Goal: Information Seeking & Learning: Learn about a topic

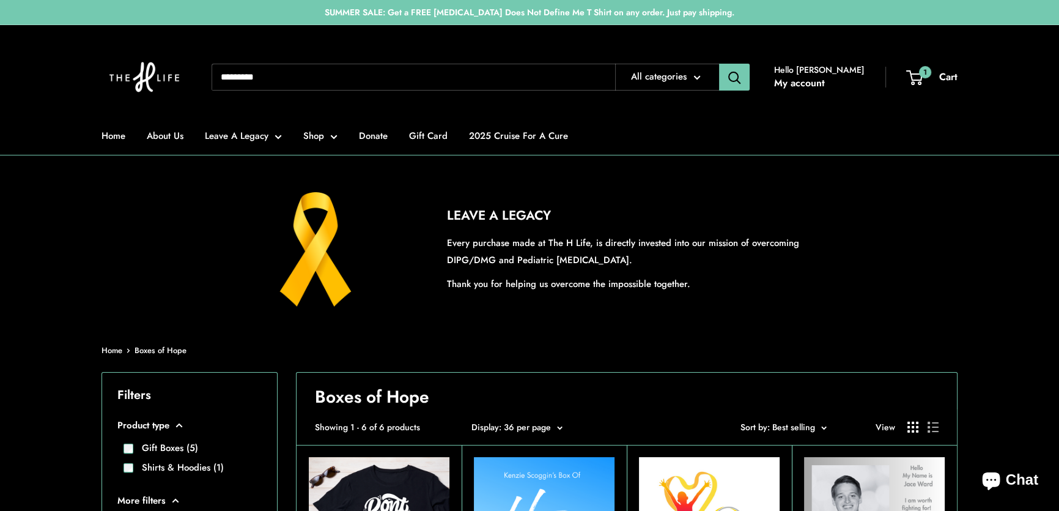
click at [314, 77] on input "Search..." at bounding box center [414, 77] width 404 height 27
type input "*****"
click at [719, 64] on button "Search" at bounding box center [734, 77] width 31 height 27
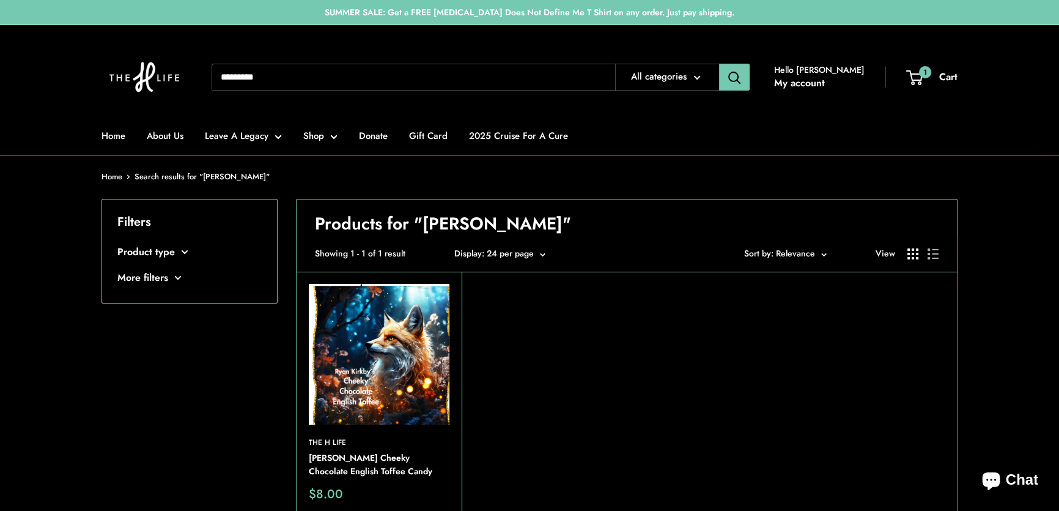
click at [399, 369] on img at bounding box center [379, 354] width 141 height 141
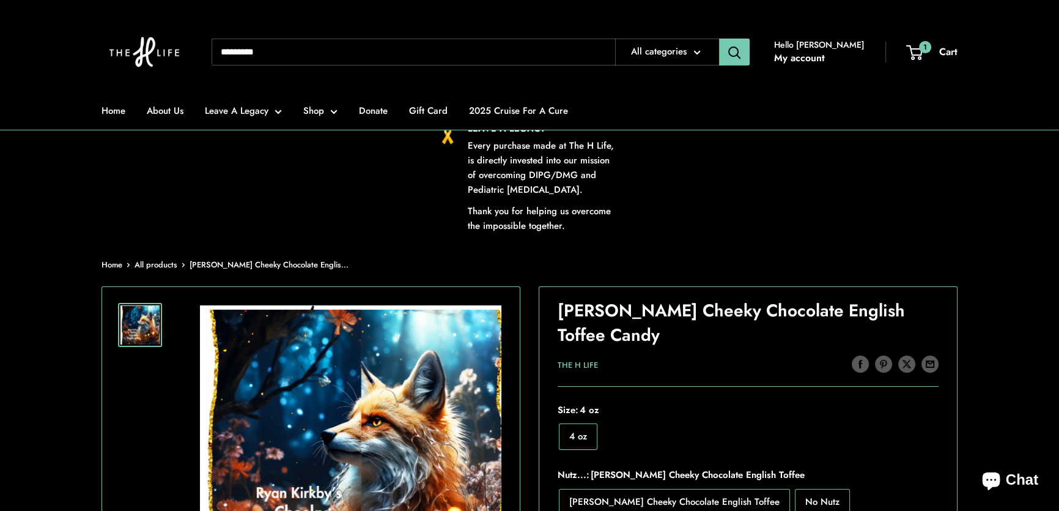
scroll to position [55, 0]
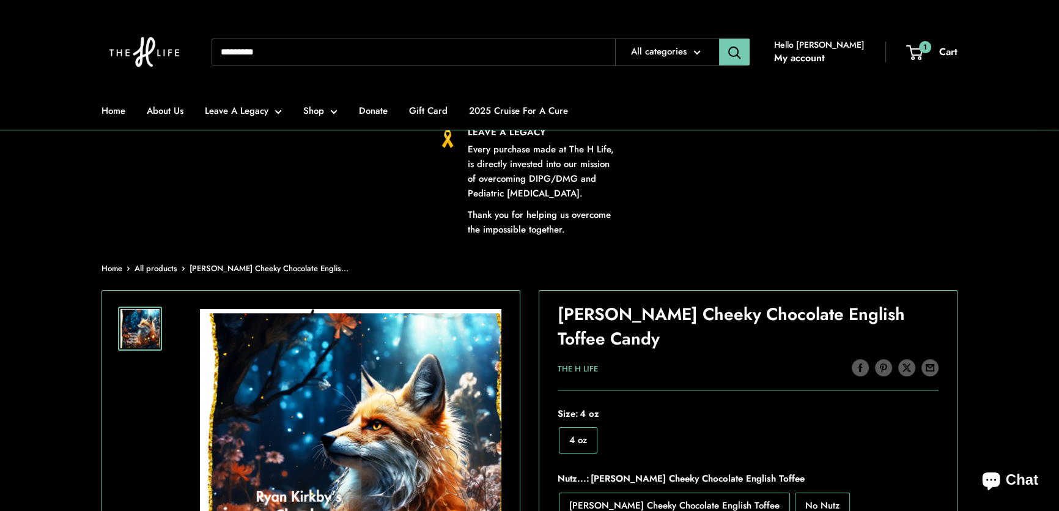
click at [300, 53] on input "Search..." at bounding box center [414, 52] width 404 height 27
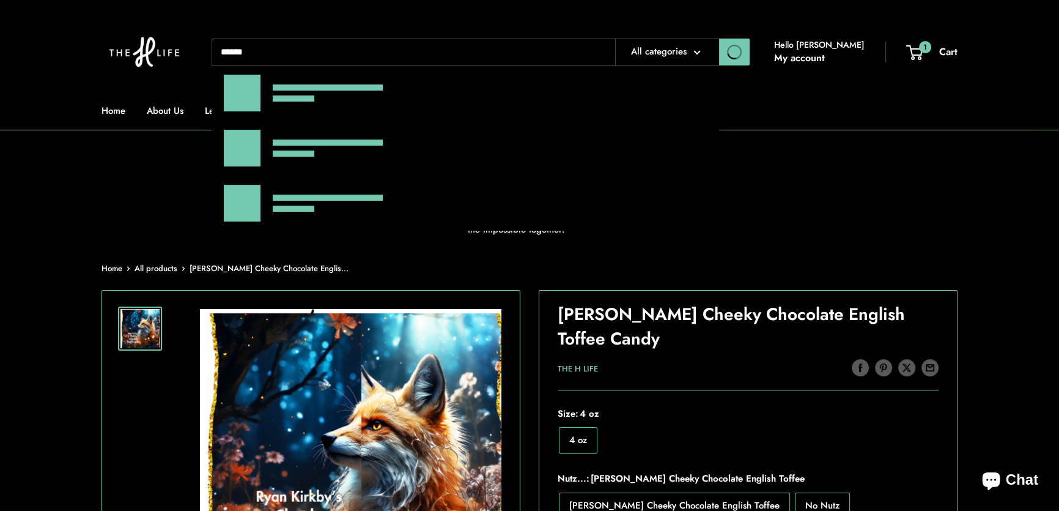
type input "******"
click at [719, 39] on button "Search" at bounding box center [734, 52] width 31 height 27
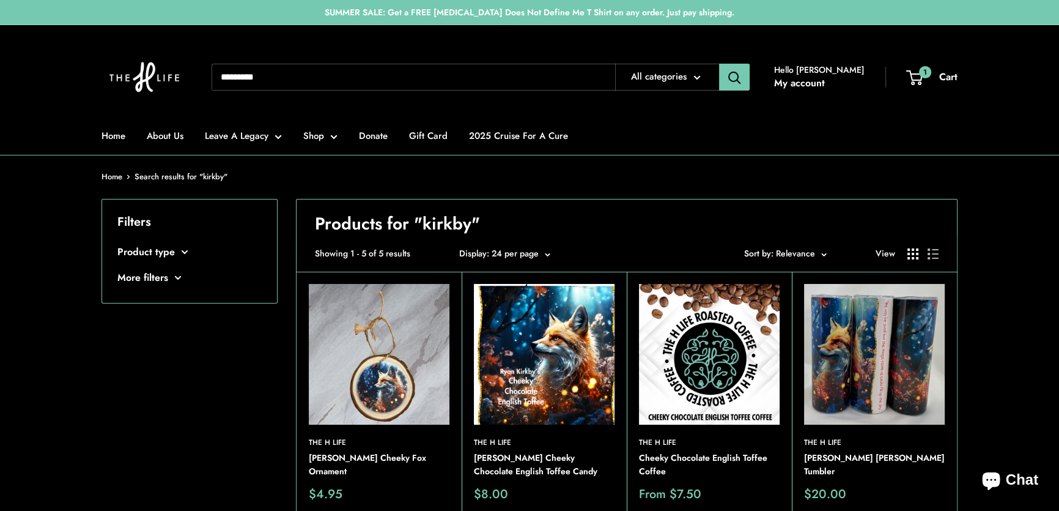
click at [491, 344] on img at bounding box center [544, 354] width 141 height 141
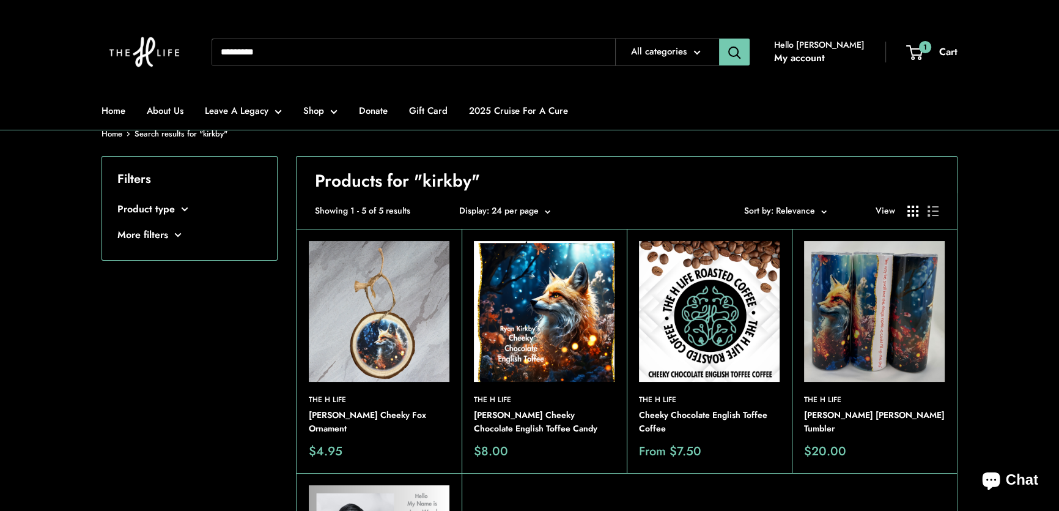
scroll to position [55, 0]
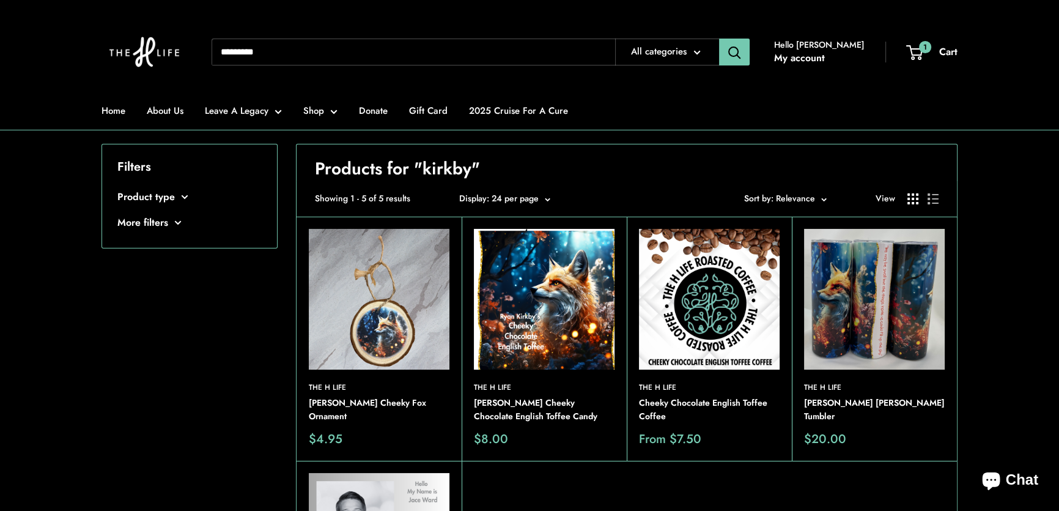
click at [717, 300] on img at bounding box center [709, 299] width 141 height 141
click at [546, 299] on img at bounding box center [544, 299] width 141 height 141
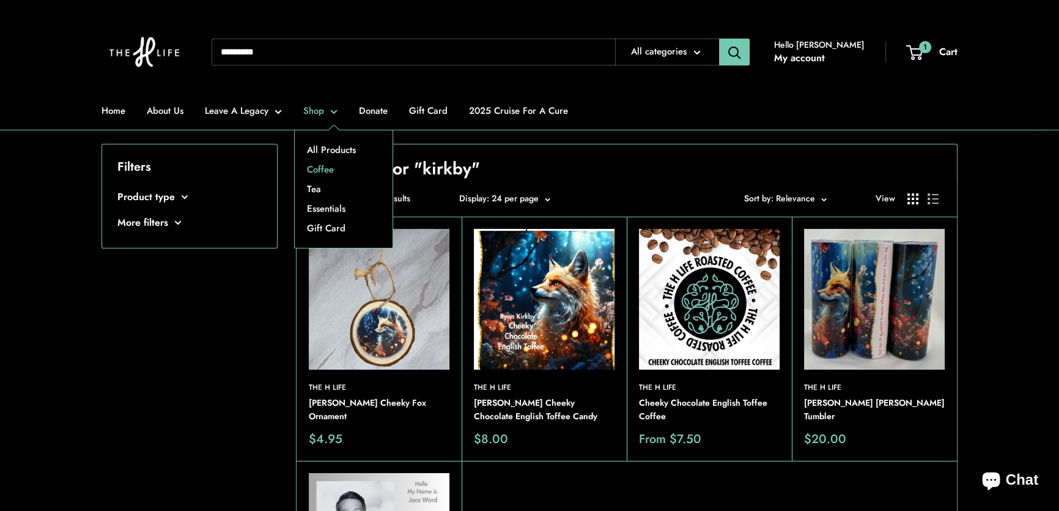
click at [324, 165] on link "Coffee" at bounding box center [344, 170] width 98 height 20
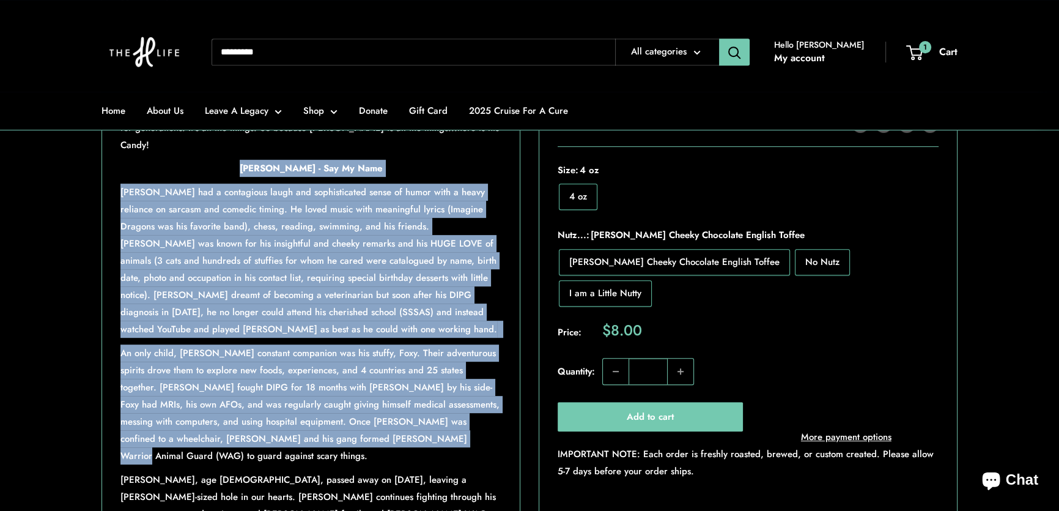
scroll to position [778, 0]
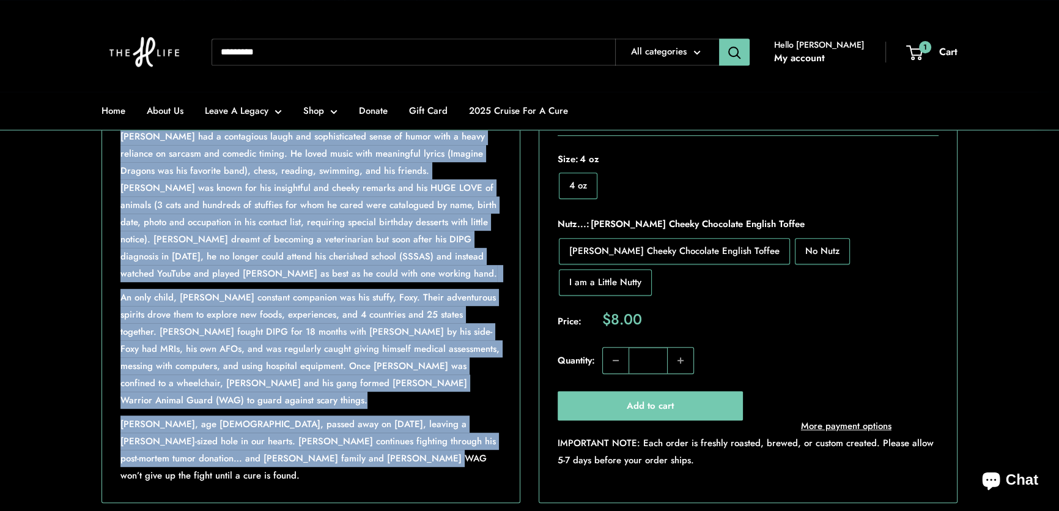
drag, startPoint x: 252, startPoint y: 335, endPoint x: 502, endPoint y: 446, distance: 273.3
click at [502, 446] on div "This project has been such a work of absolute love and excitement and delicious…" at bounding box center [311, 229] width 418 height 545
copy div "Lore Ipsumd - Sit Am Cons Adip Elits Doeius tem i utlaboreet dolor mag aliquaen…"
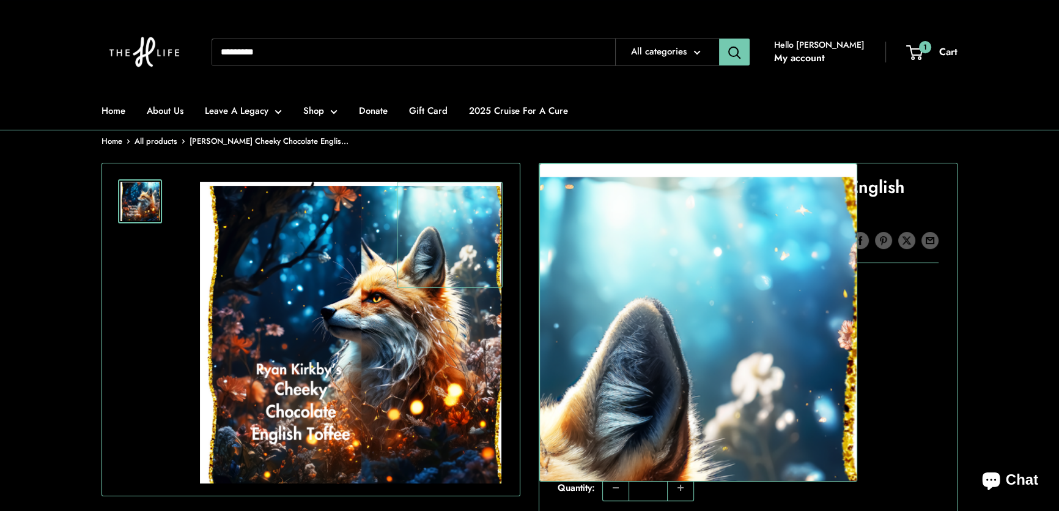
scroll to position [166, 0]
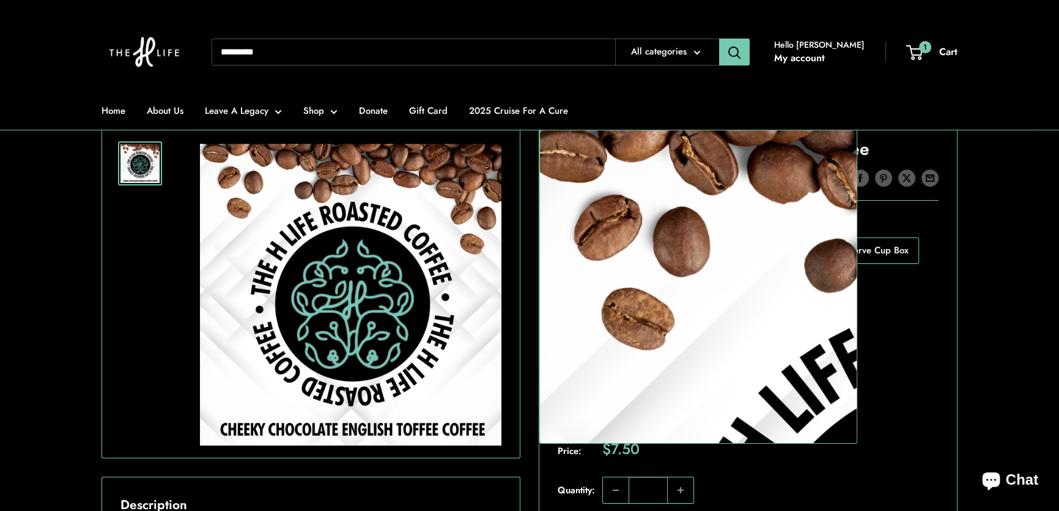
scroll to position [222, 0]
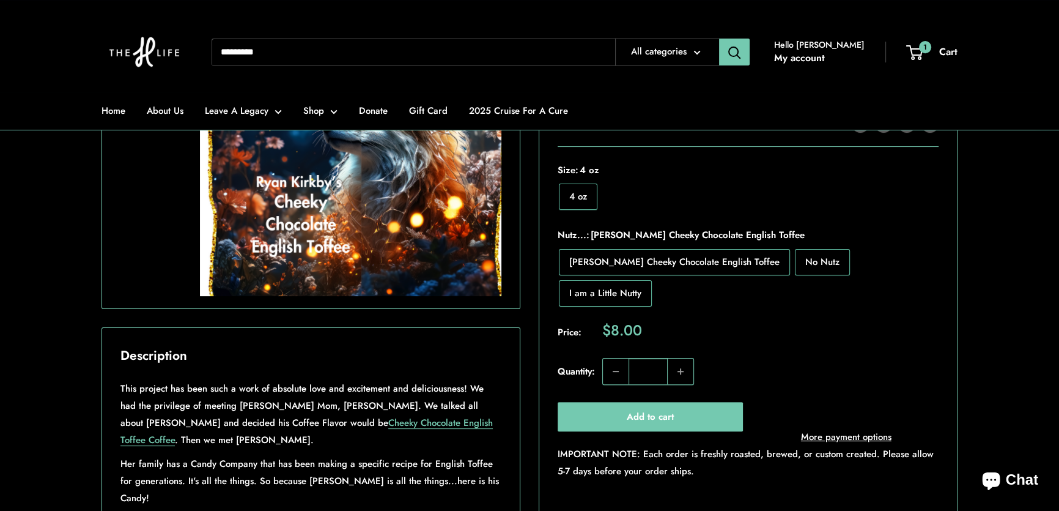
scroll to position [389, 0]
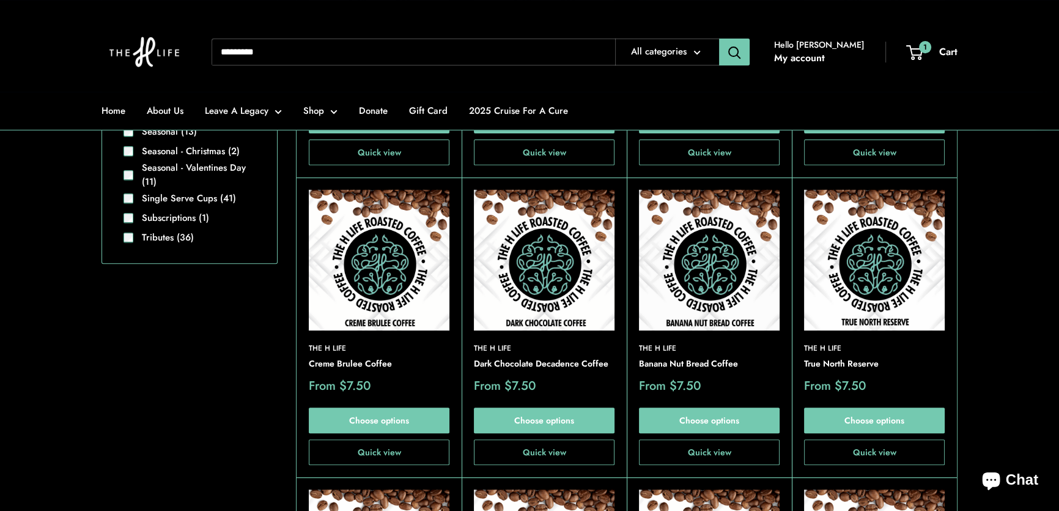
scroll to position [445, 0]
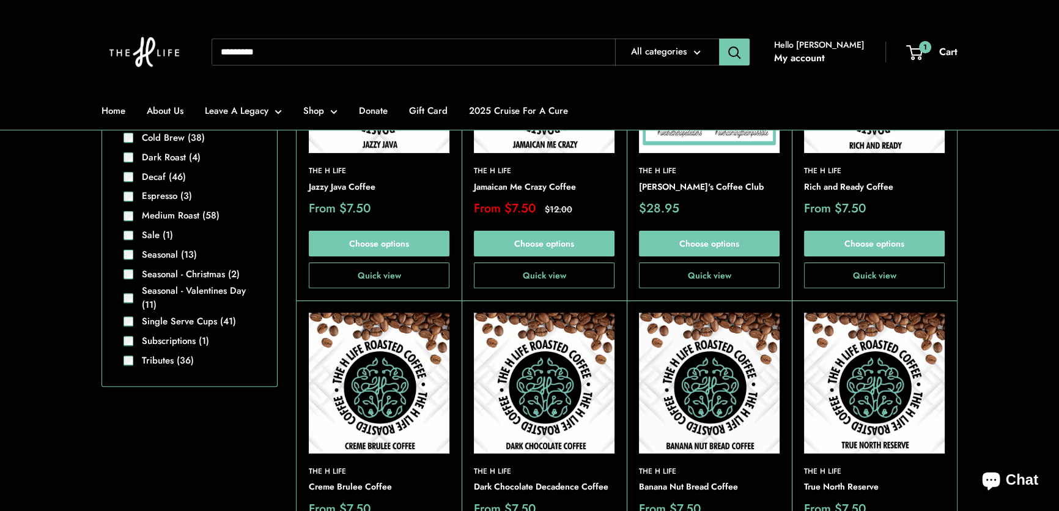
click at [388, 143] on img at bounding box center [379, 82] width 141 height 141
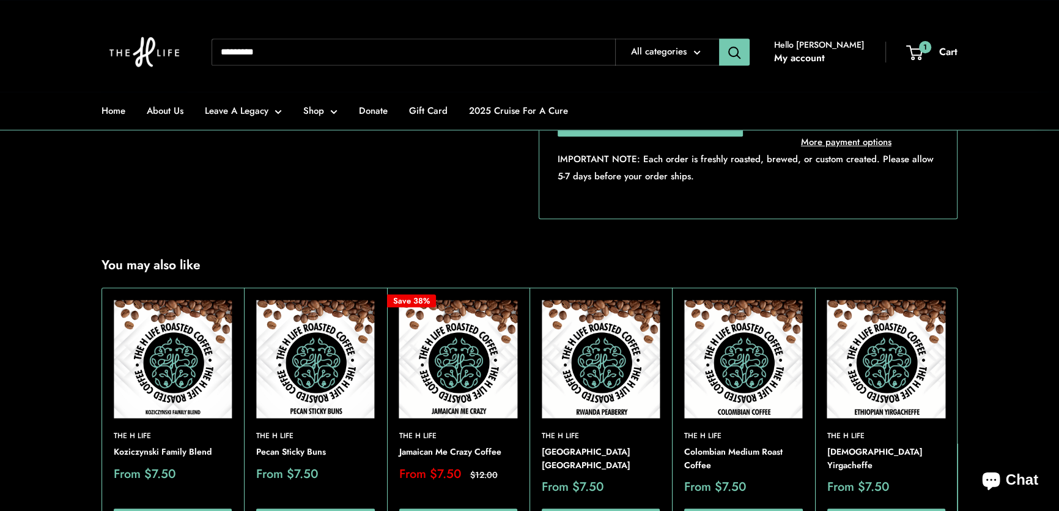
scroll to position [834, 0]
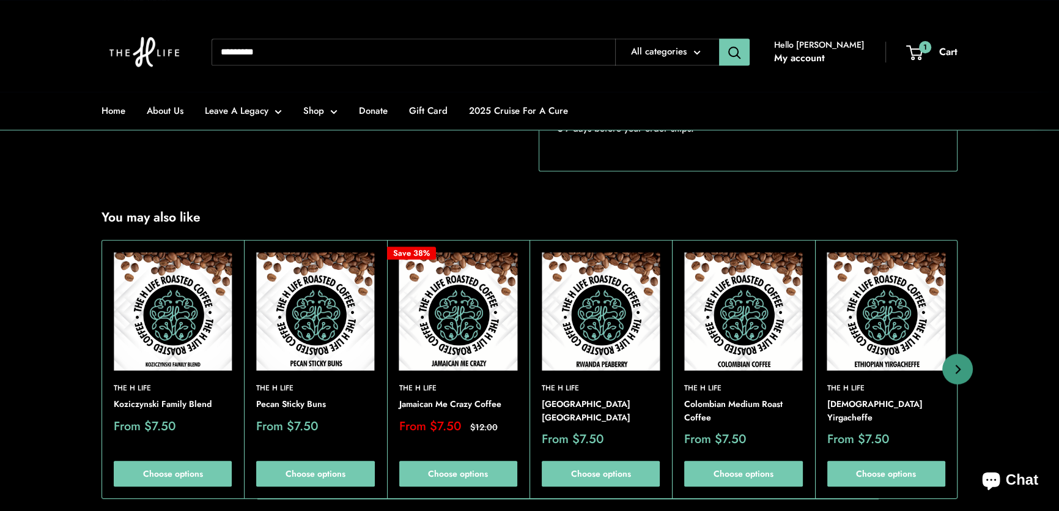
click at [330, 320] on img at bounding box center [315, 311] width 118 height 118
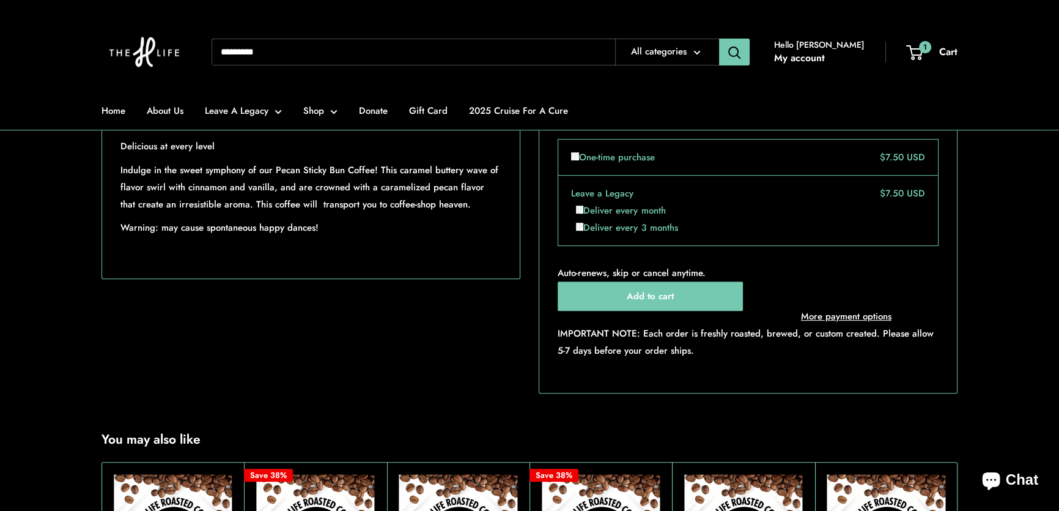
scroll to position [889, 0]
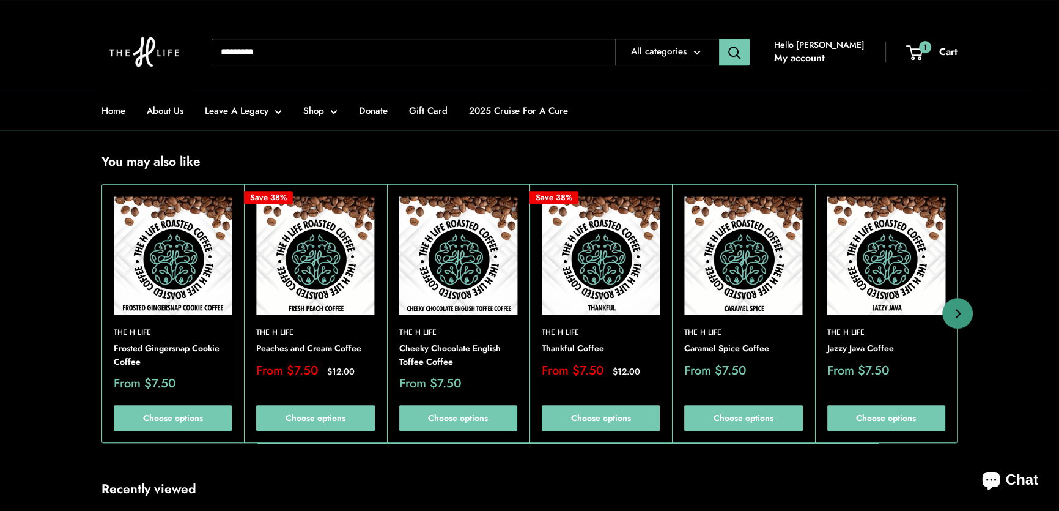
click at [749, 278] on img at bounding box center [743, 255] width 118 height 118
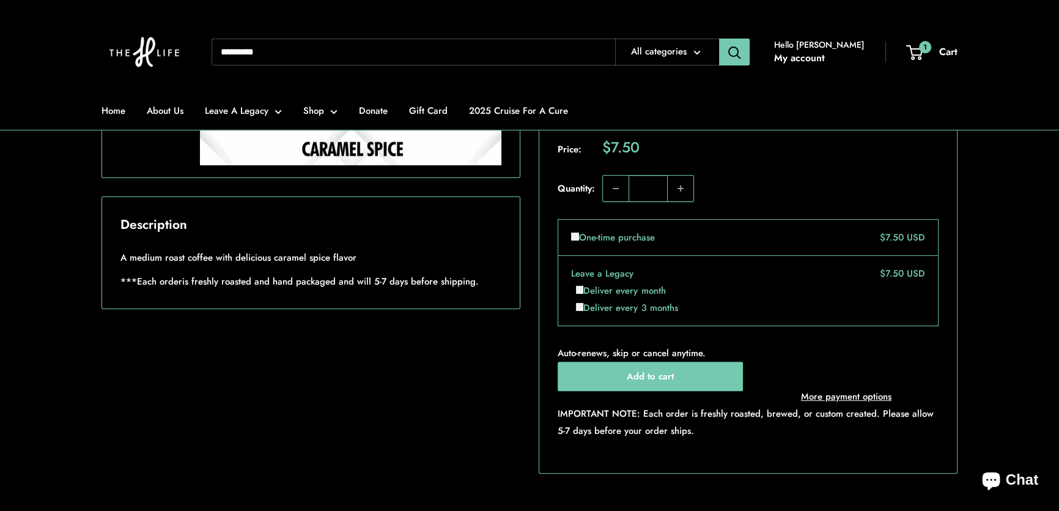
scroll to position [889, 0]
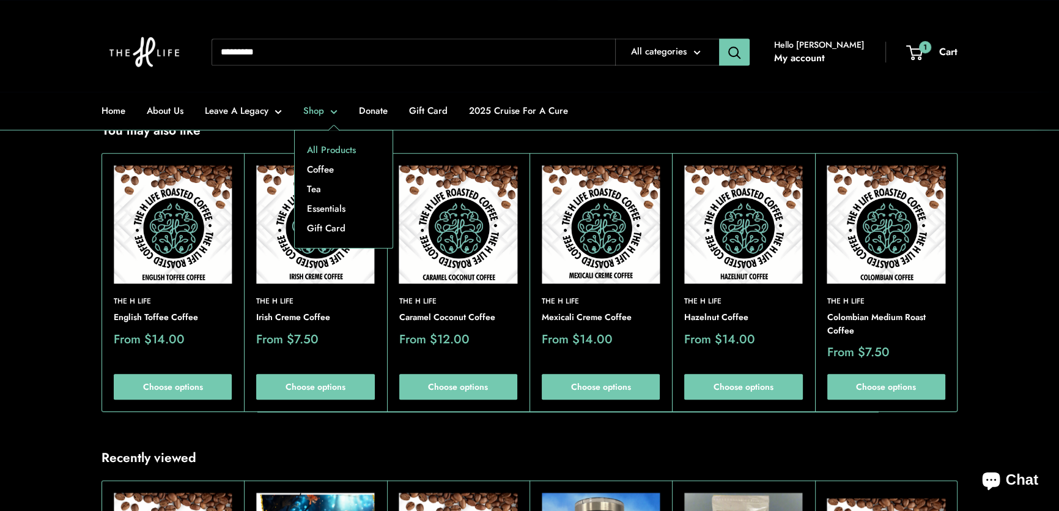
click at [321, 152] on link "All Products" at bounding box center [344, 150] width 98 height 20
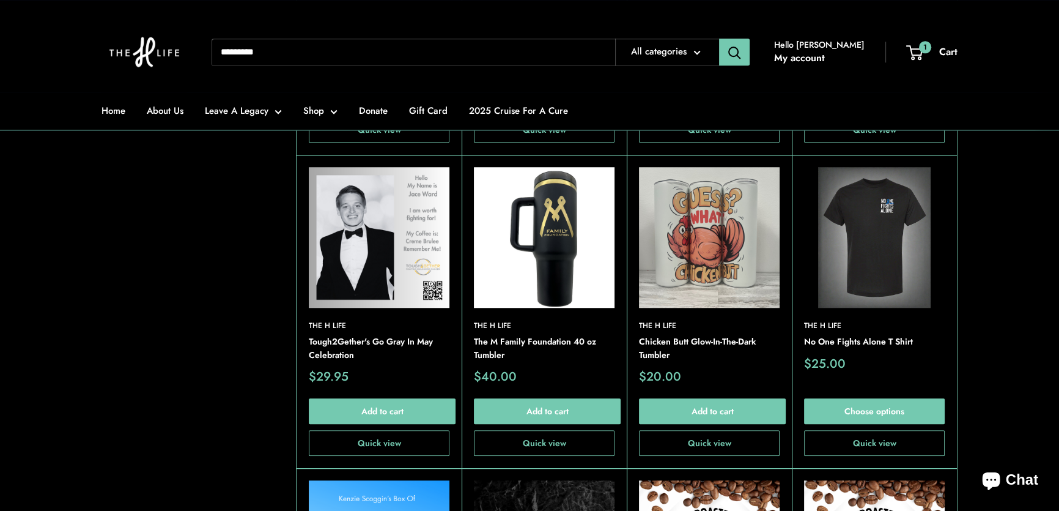
scroll to position [1724, 0]
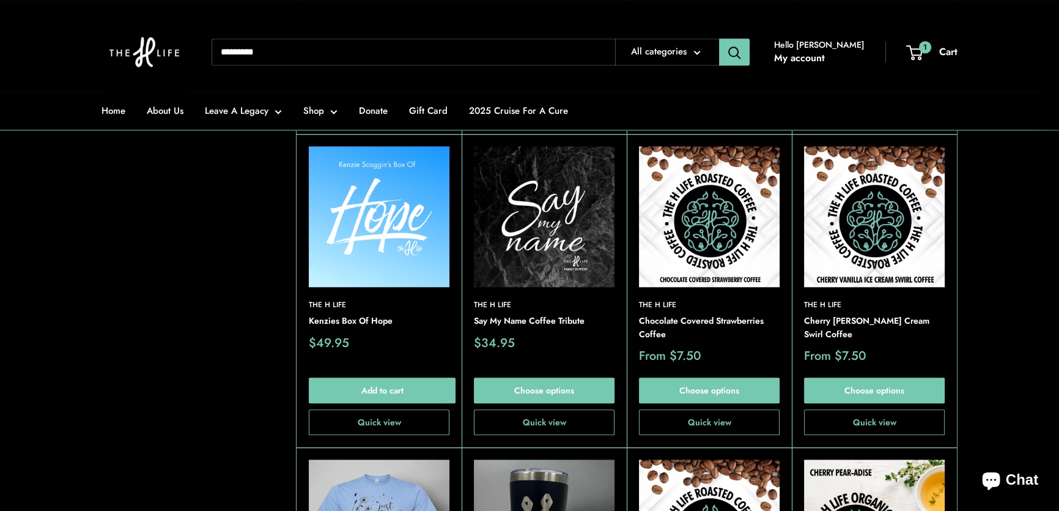
click at [891, 185] on img at bounding box center [874, 216] width 141 height 141
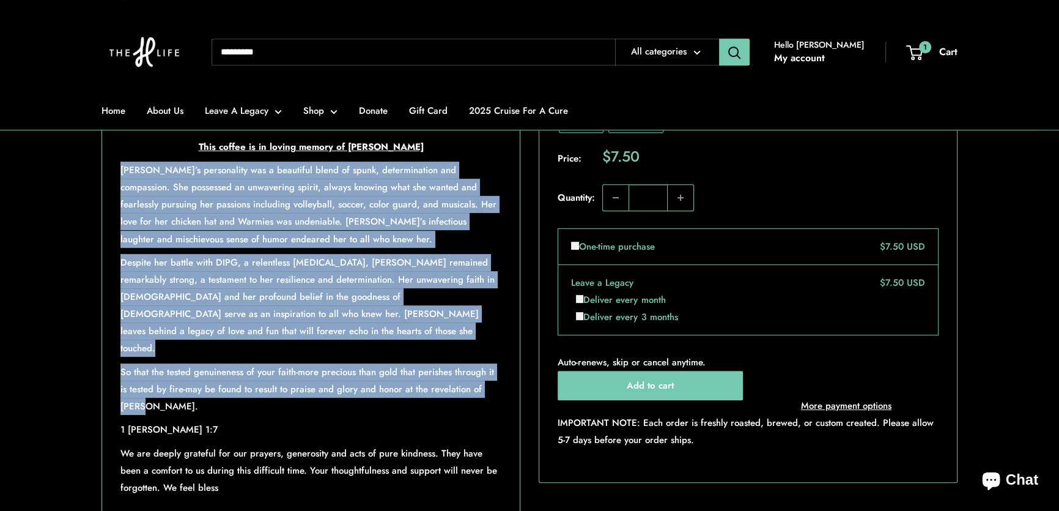
scroll to position [722, 0]
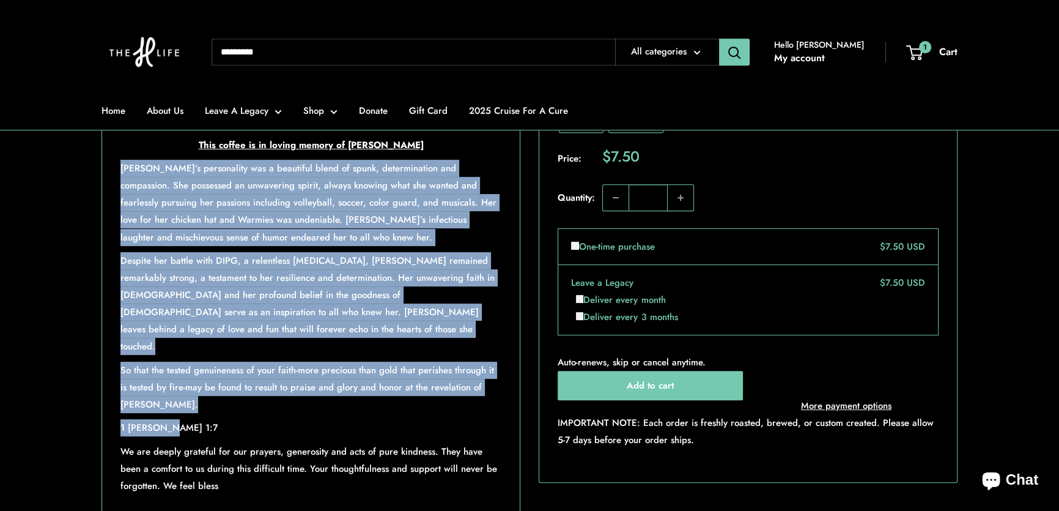
drag, startPoint x: 120, startPoint y: 239, endPoint x: 493, endPoint y: 409, distance: 409.2
click at [493, 409] on div "This coffee is something you will want again and again. We have had cherry vani…" at bounding box center [310, 260] width 381 height 467
copy div "[PERSON_NAME]’s personality was a beautiful blend of spunk, determination and c…"
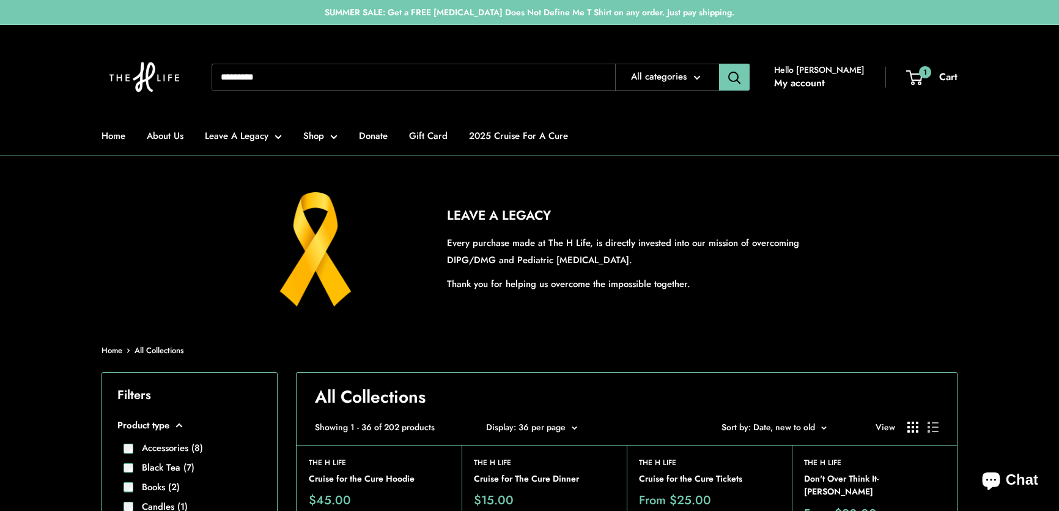
scroll to position [1724, 0]
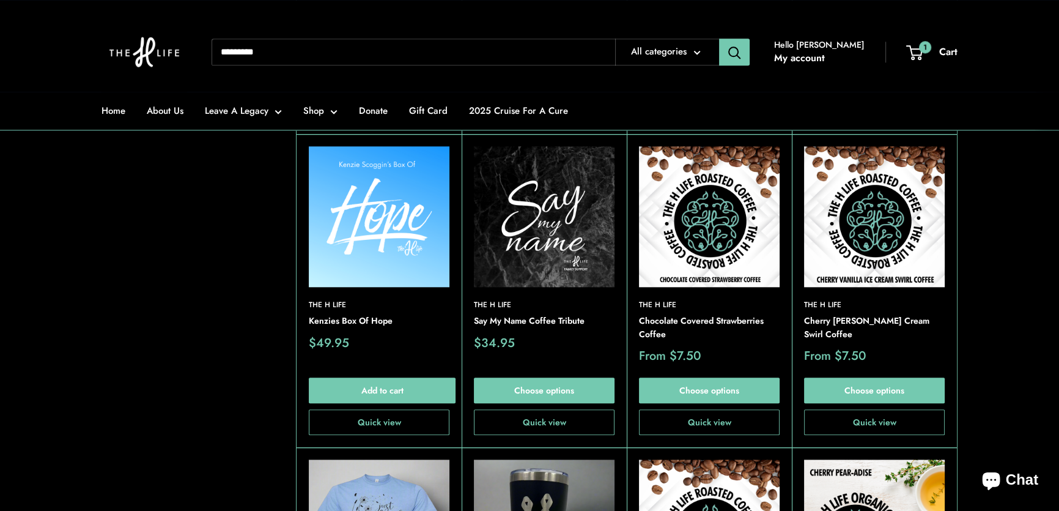
click at [320, 55] on input "Search..." at bounding box center [414, 52] width 404 height 27
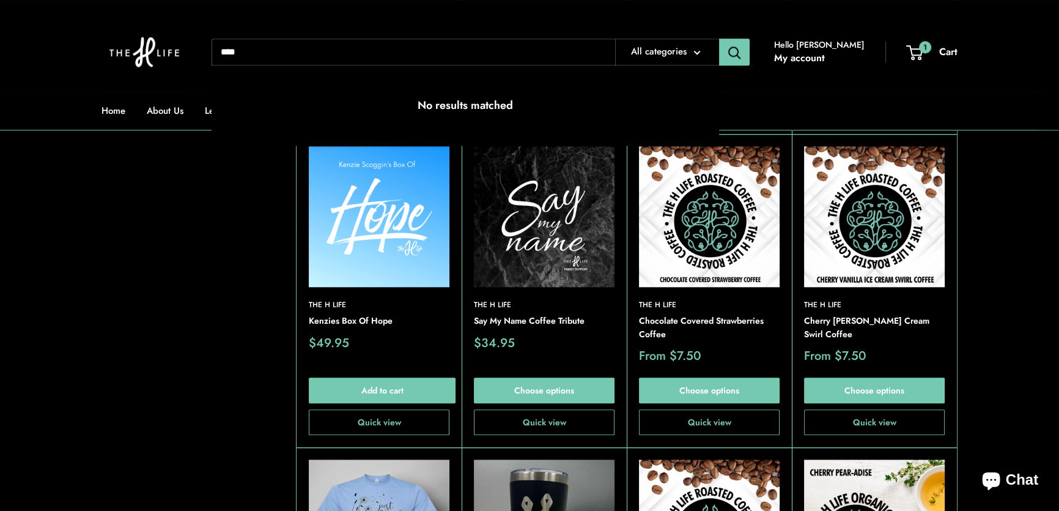
type input "****"
click at [719, 39] on button "Search" at bounding box center [734, 52] width 31 height 27
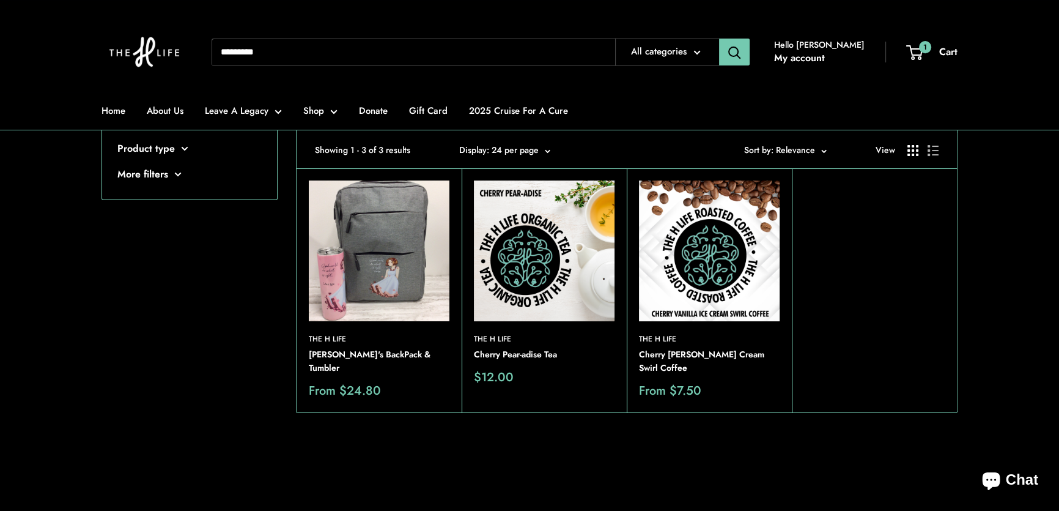
scroll to position [111, 0]
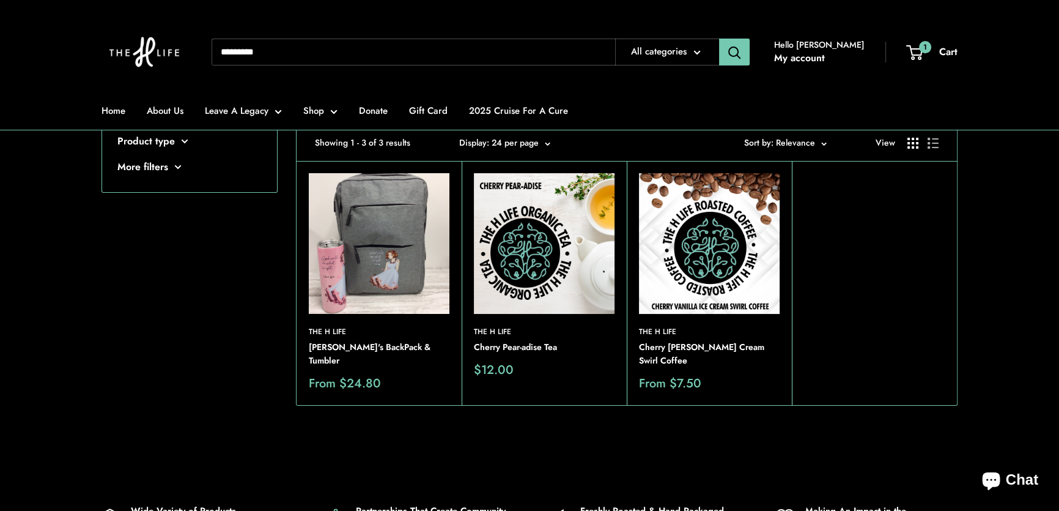
click at [543, 245] on img at bounding box center [544, 243] width 141 height 141
click at [0, 0] on img at bounding box center [0, 0] width 0 height 0
click at [71, 214] on section "Home Search results for "Petz" Filters Product type Coffee (1)" at bounding box center [529, 250] width 1059 height 383
click at [309, 42] on input "Search..." at bounding box center [414, 52] width 404 height 27
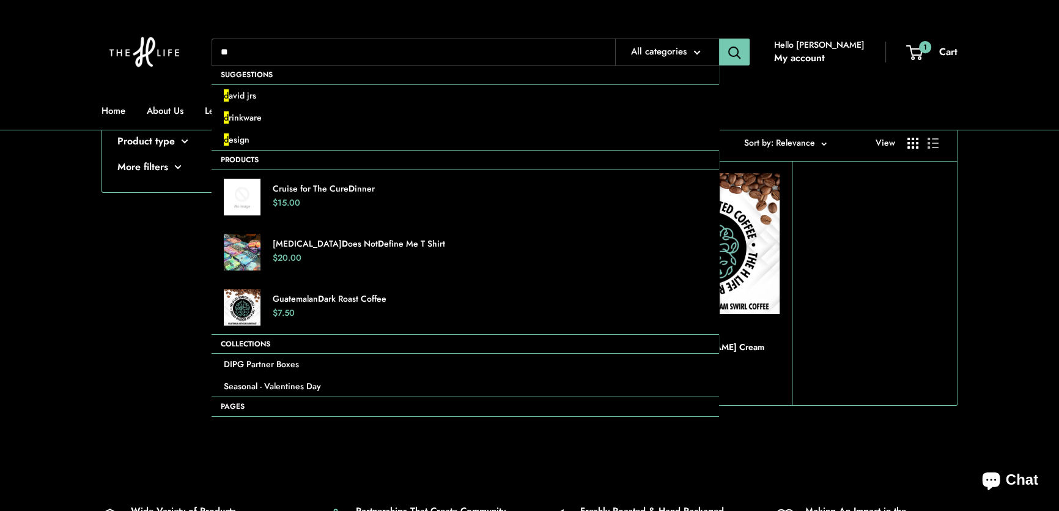
type input "*"
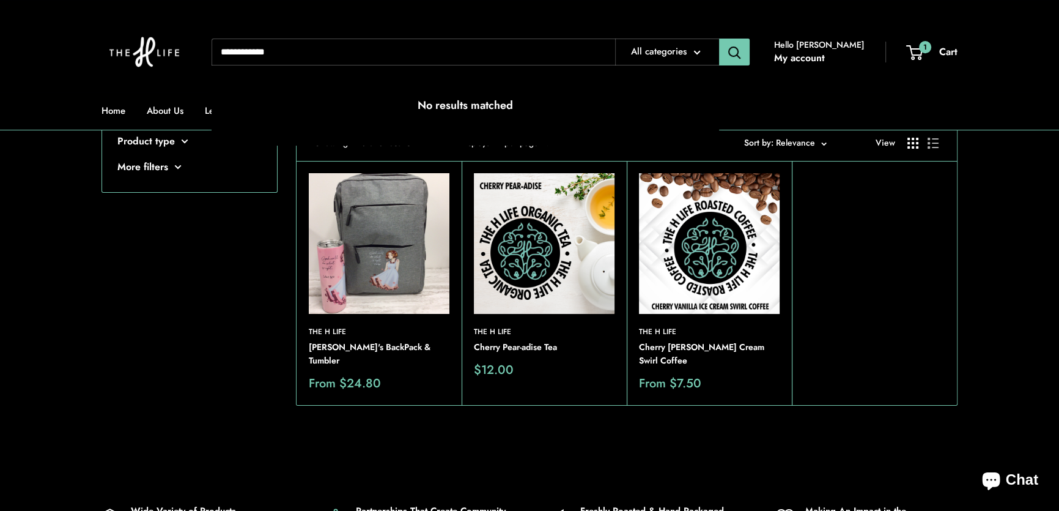
type input "**********"
click at [719, 39] on button "Search" at bounding box center [734, 52] width 31 height 27
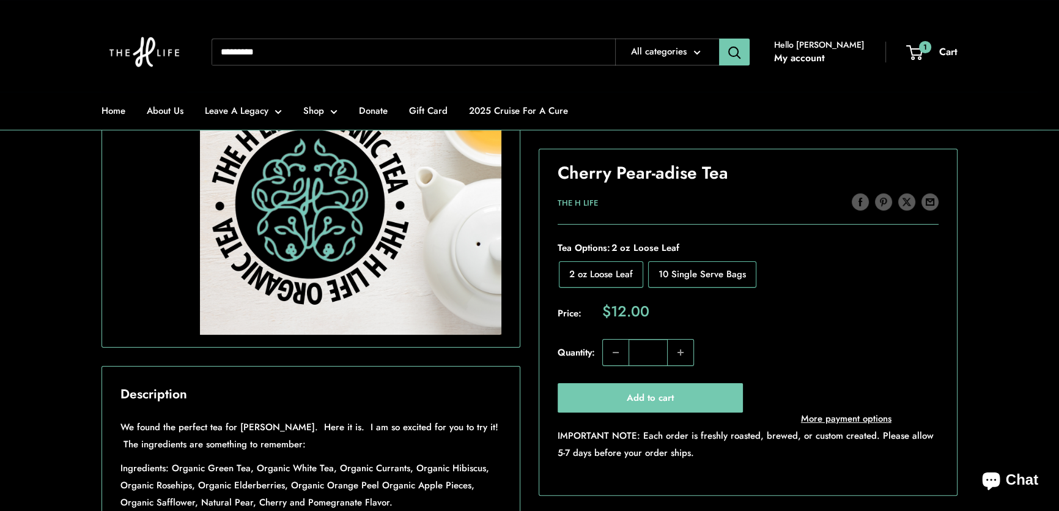
scroll to position [222, 0]
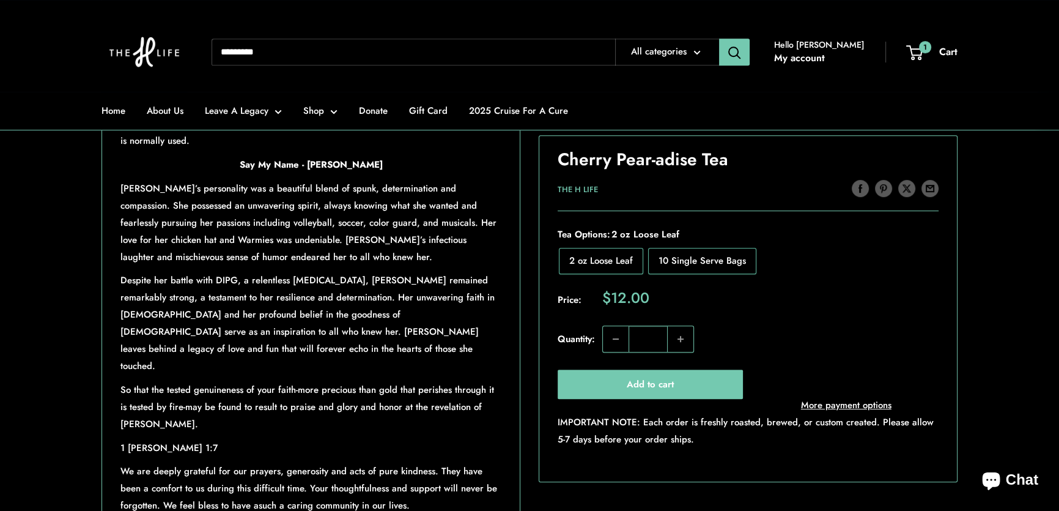
scroll to position [834, 0]
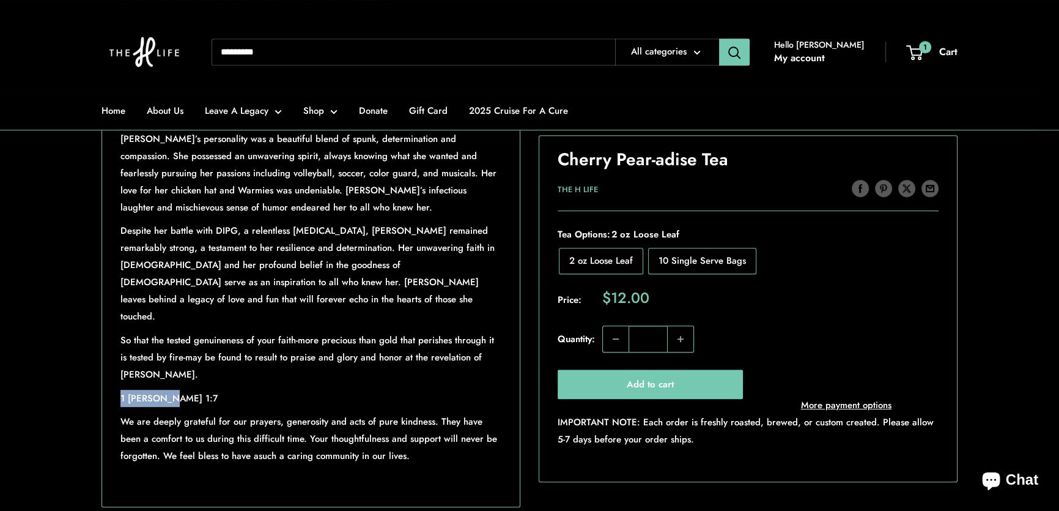
drag, startPoint x: 121, startPoint y: 399, endPoint x: 166, endPoint y: 401, distance: 45.3
click at [166, 401] on p "1 Peter 1:7" at bounding box center [310, 398] width 381 height 17
click at [524, 302] on div "Roll over image to zoom in Click on image to zoom / Cherry Pear-adise Tea Save …" at bounding box center [530, 9] width 856 height 996
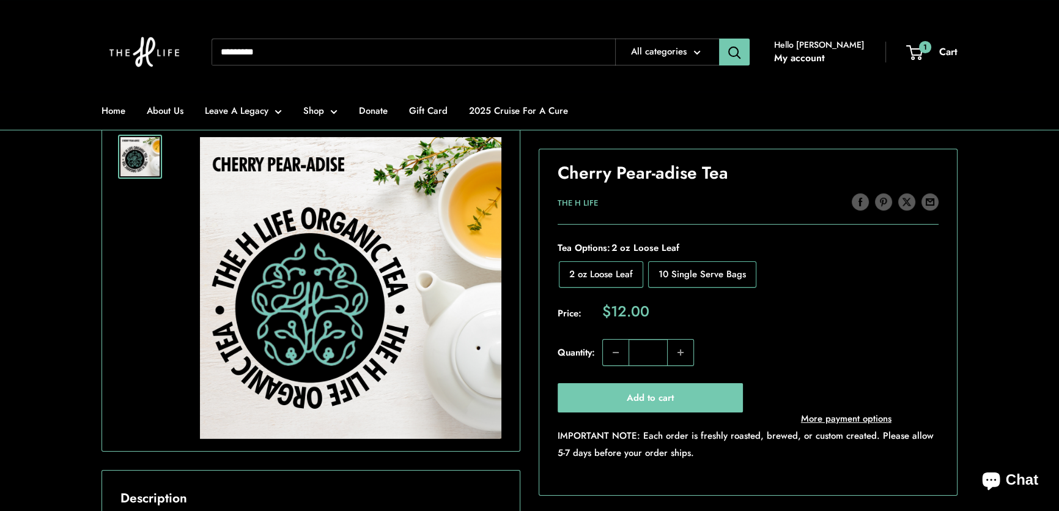
scroll to position [222, 0]
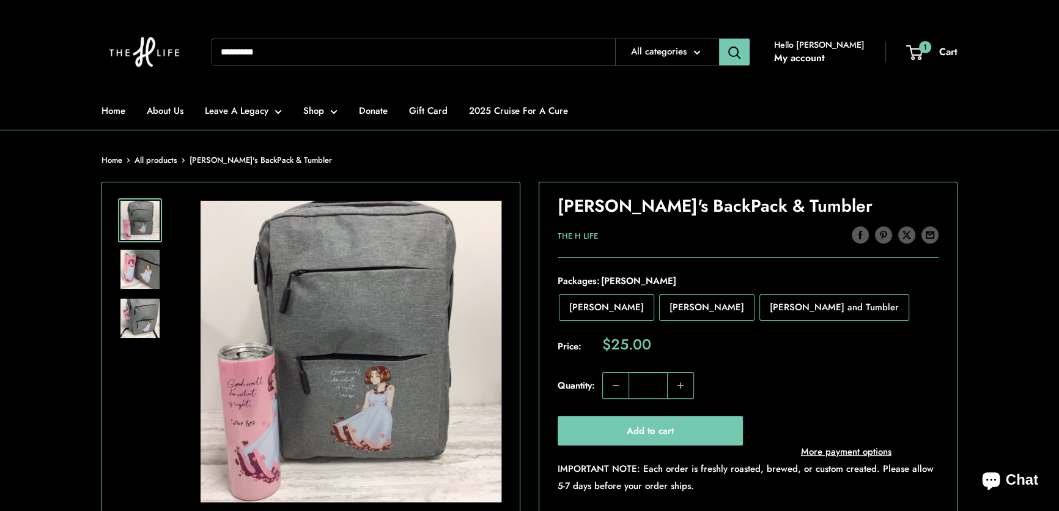
scroll to position [278, 0]
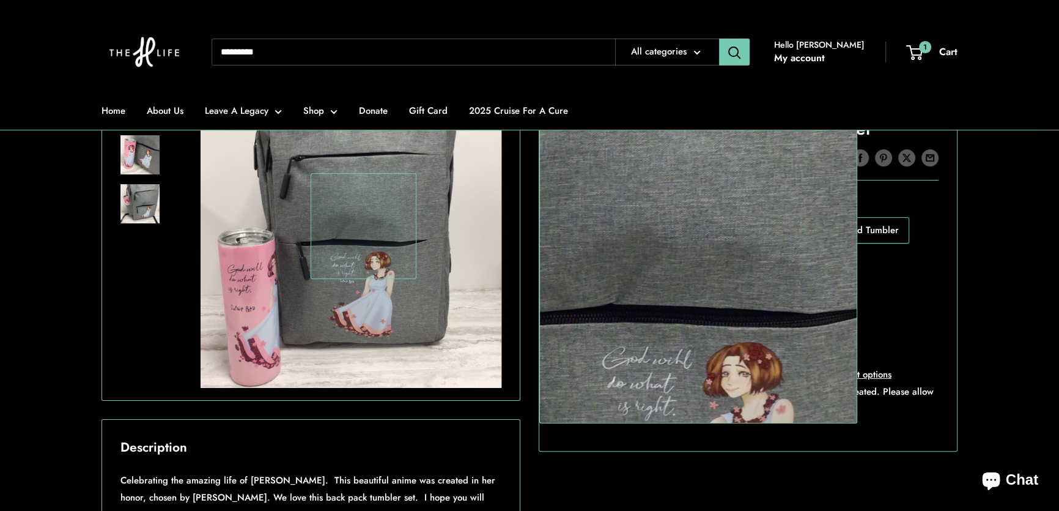
click at [363, 226] on img at bounding box center [351, 237] width 302 height 302
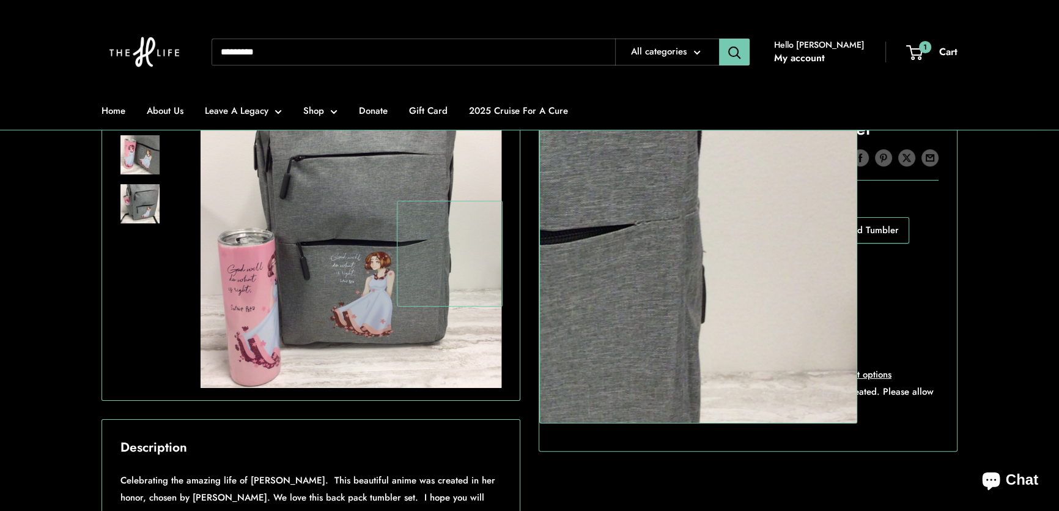
click at [500, 253] on img at bounding box center [351, 237] width 302 height 302
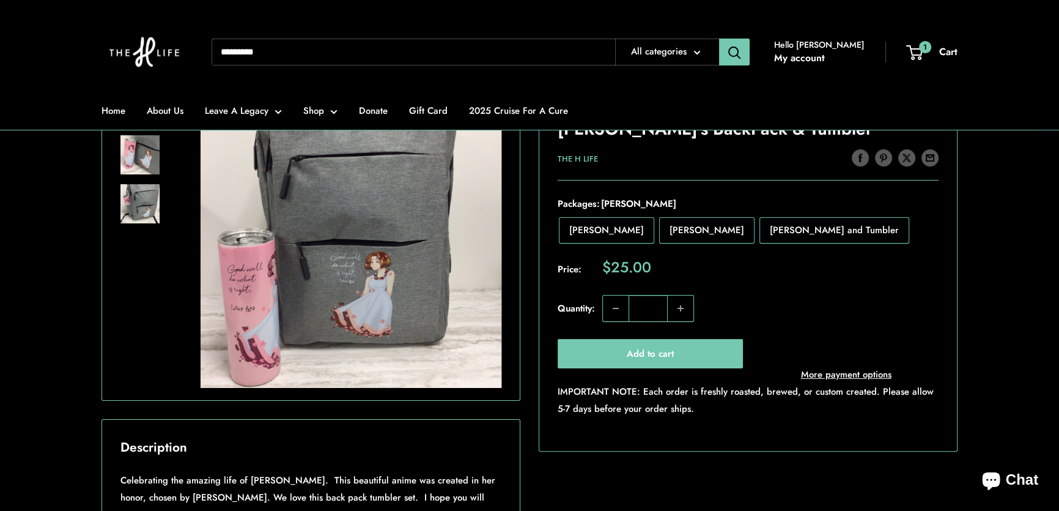
click at [140, 196] on img at bounding box center [139, 203] width 39 height 39
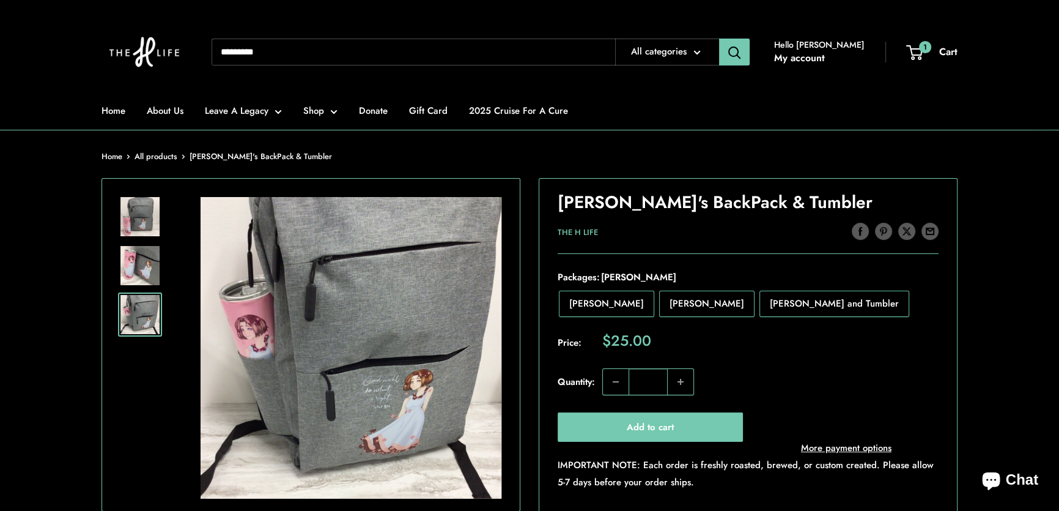
scroll to position [166, 0]
click at [133, 260] on img at bounding box center [139, 265] width 39 height 39
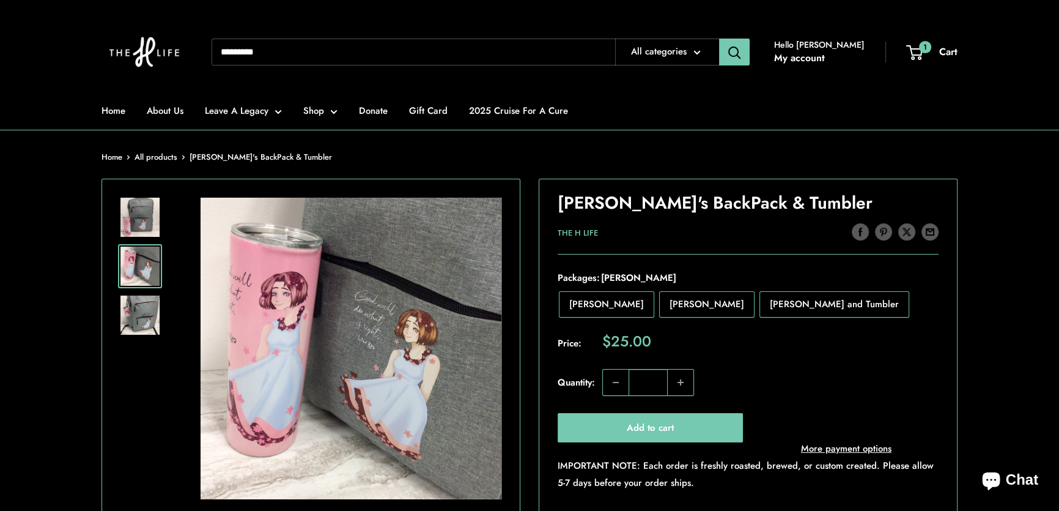
click at [136, 209] on img at bounding box center [139, 217] width 39 height 39
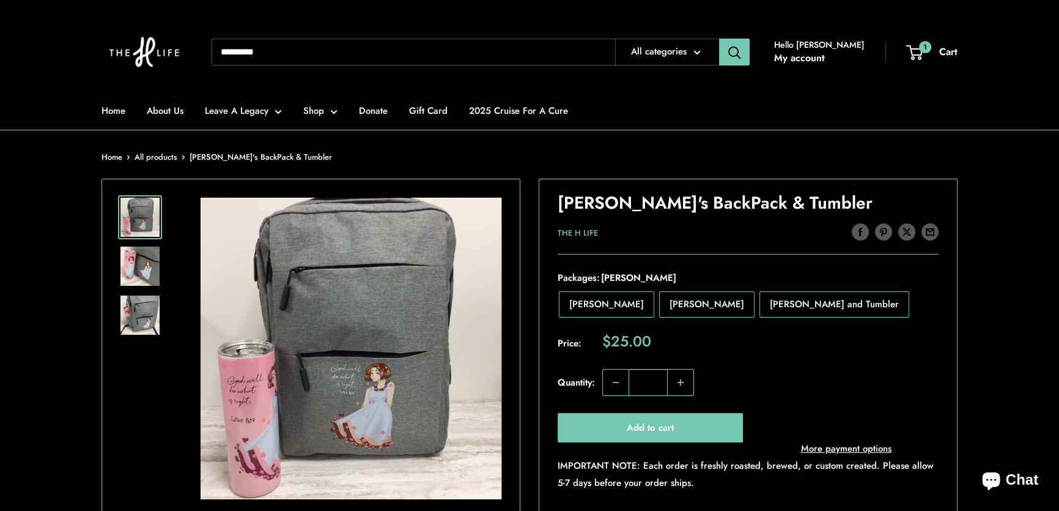
click at [530, 314] on div "Roll over image to zoom in Click on image to zoom / Anna-Sophia's BackPack & Tu…" at bounding box center [530, 445] width 856 height 533
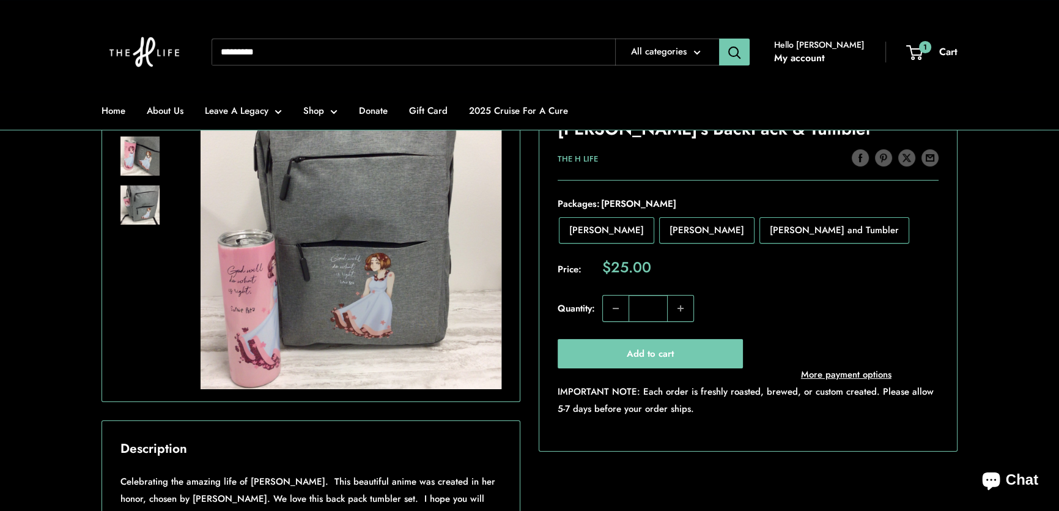
scroll to position [278, 0]
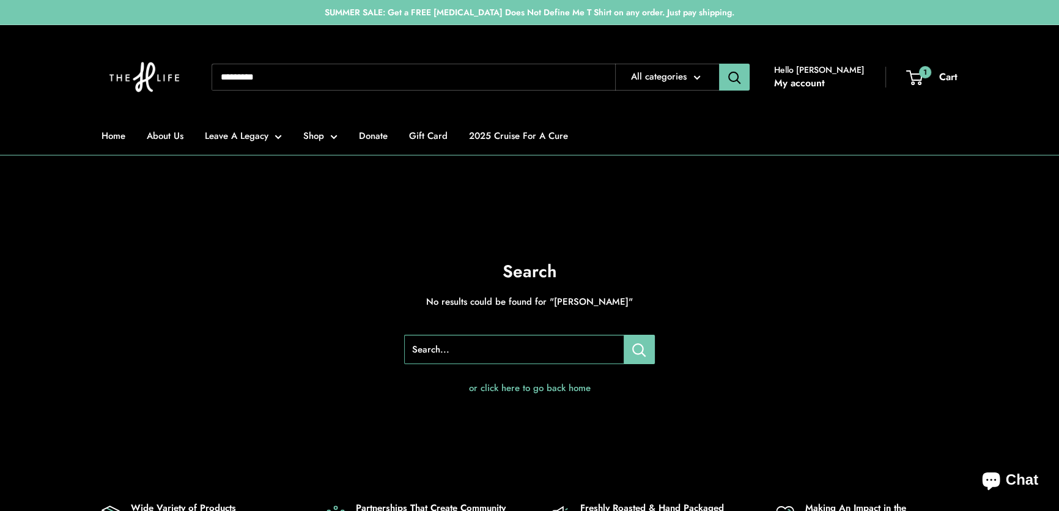
click at [265, 73] on input "Search..." at bounding box center [414, 77] width 404 height 27
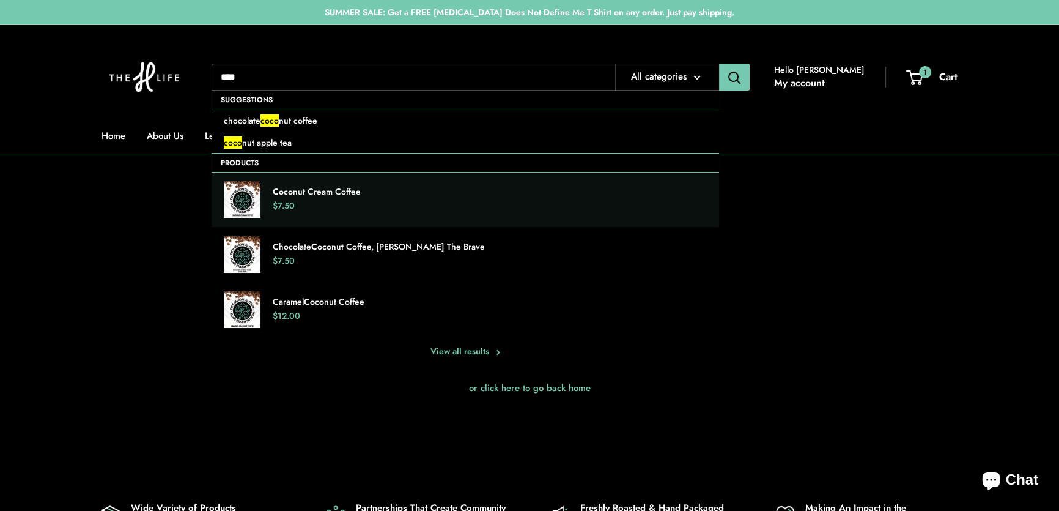
type input "****"
click at [298, 198] on div "Coco nut Cream Coffee $7.50" at bounding box center [490, 200] width 434 height 28
click at [316, 191] on p "Coco nut Cream Coffee" at bounding box center [490, 192] width 434 height 12
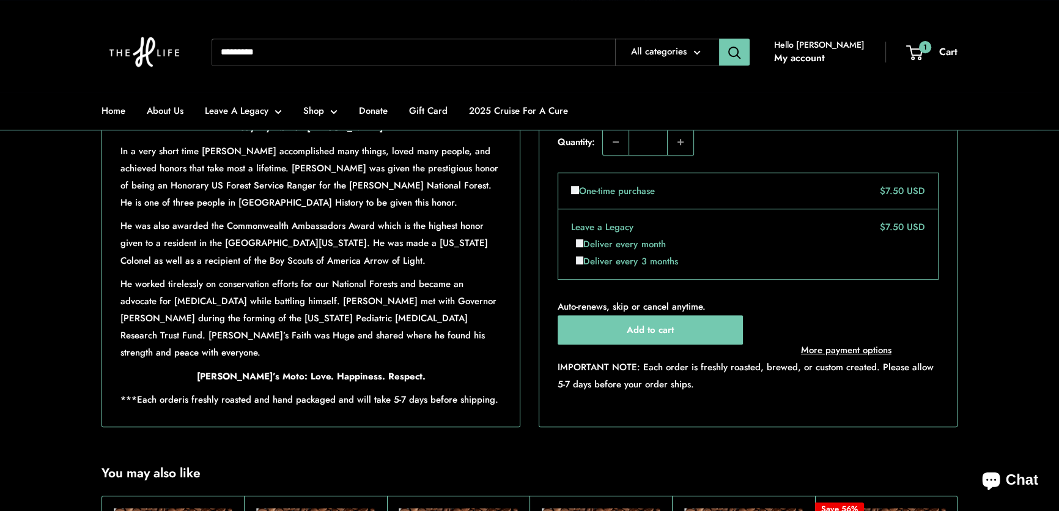
scroll to position [1001, 0]
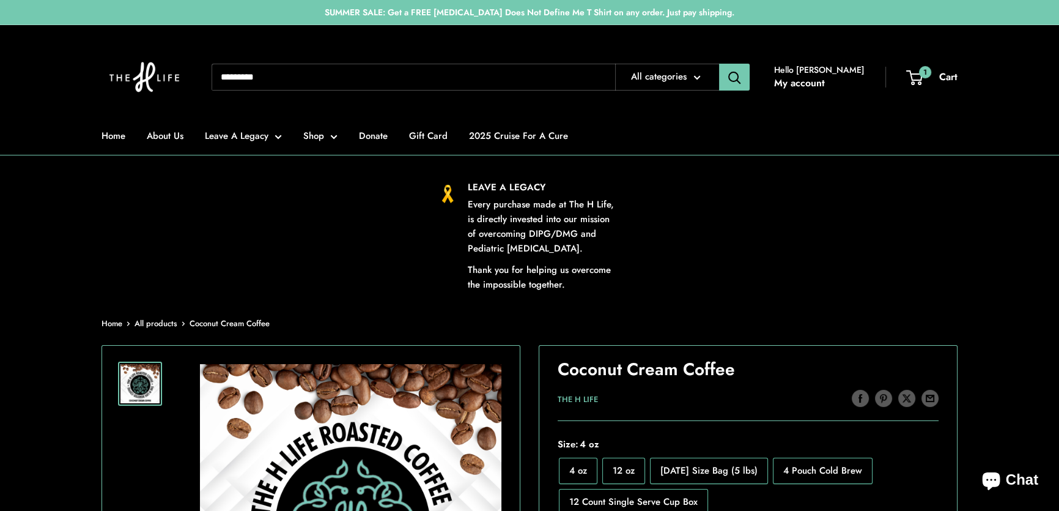
scroll to position [445, 0]
